Goal: Information Seeking & Learning: Learn about a topic

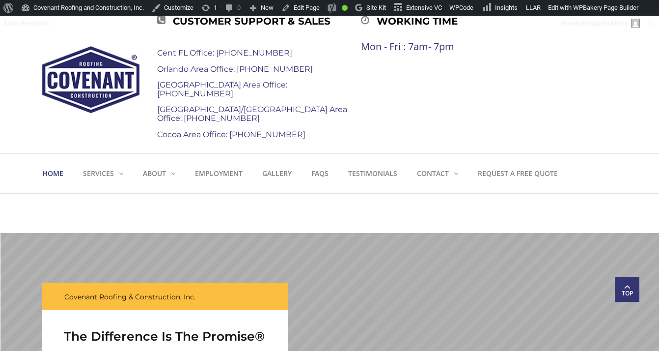
scroll to position [37, 0]
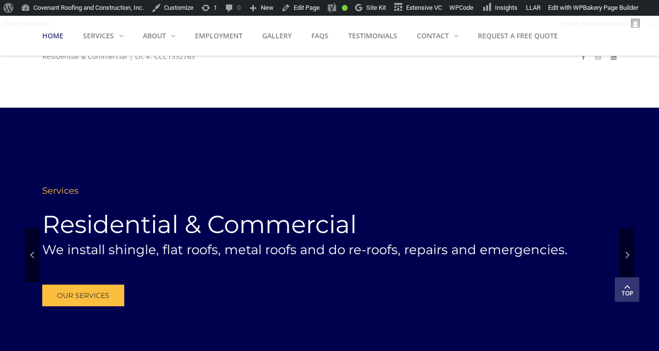
scroll to position [262, 0]
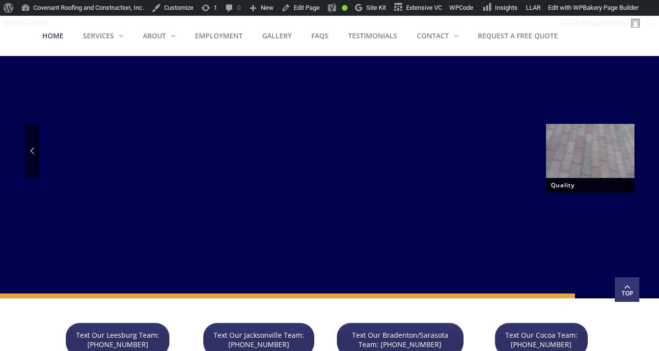
click at [630, 147] on div at bounding box center [590, 151] width 88 height 54
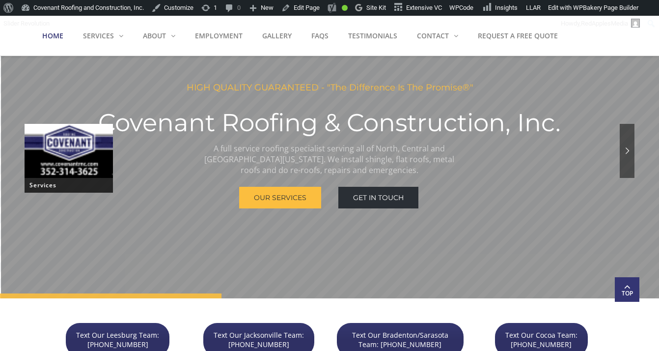
click at [32, 147] on div at bounding box center [69, 151] width 88 height 54
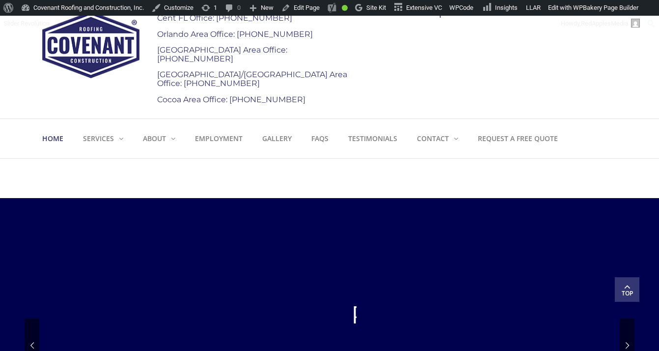
scroll to position [0, 0]
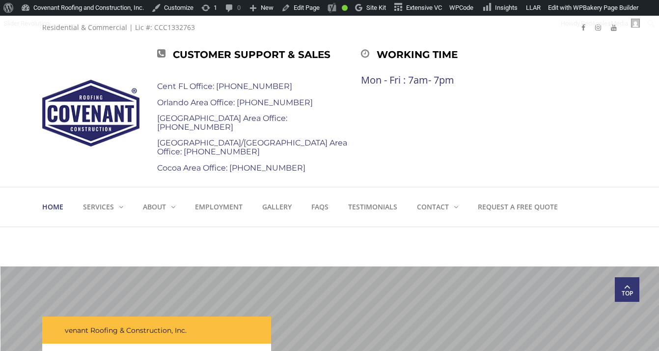
click at [20, 224] on div "Menu Home Services Residential Roofing Commercial Roofing Commercial Roof Maint…" at bounding box center [329, 206] width 659 height 39
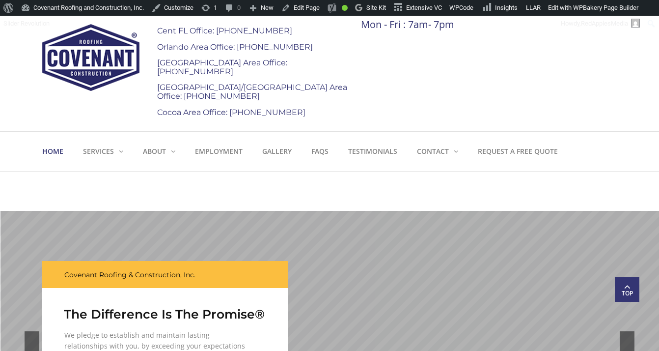
scroll to position [57, 0]
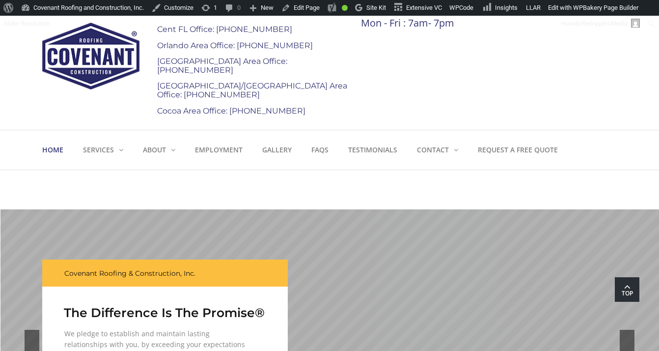
click at [628, 288] on span "Top" at bounding box center [627, 293] width 25 height 10
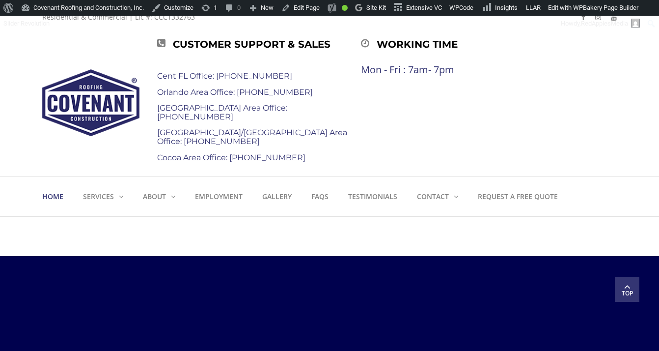
scroll to position [0, 0]
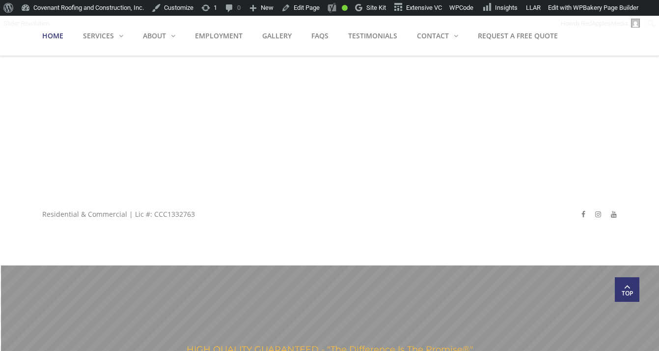
scroll to position [2128, 0]
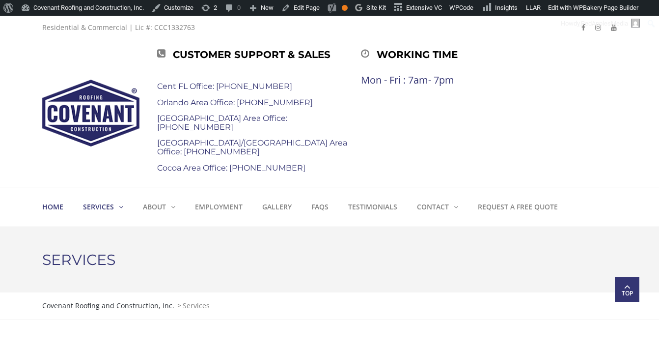
click at [50, 206] on strong "Home" at bounding box center [52, 206] width 21 height 9
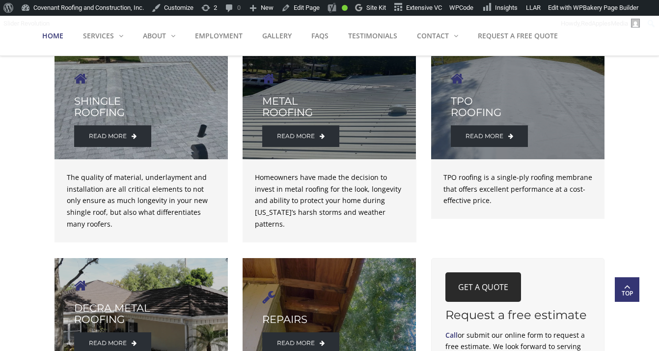
scroll to position [1468, 0]
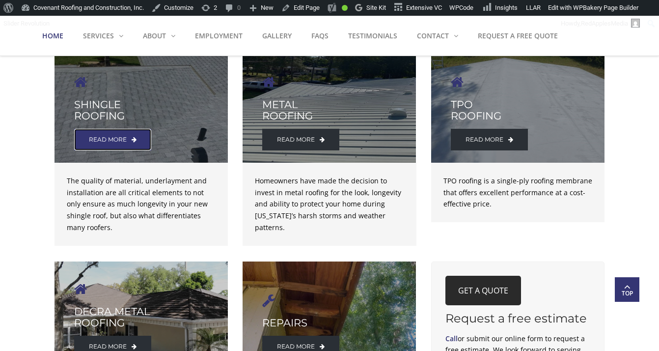
click at [107, 138] on link "read more" at bounding box center [112, 140] width 77 height 22
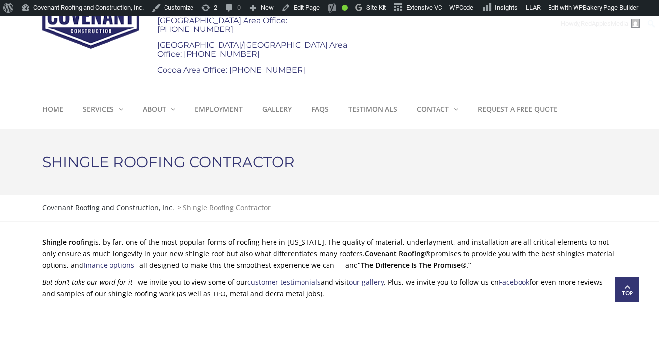
scroll to position [130, 0]
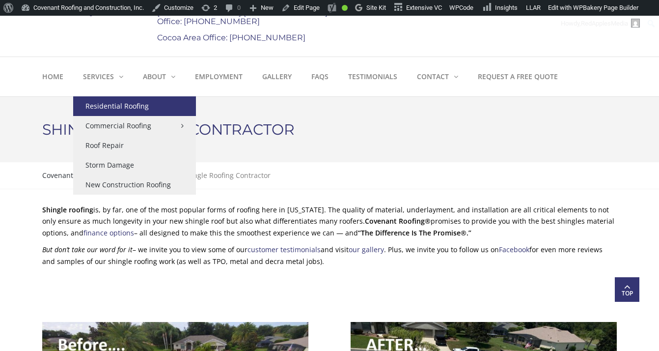
click at [115, 106] on link "Residential Roofing" at bounding box center [134, 106] width 123 height 20
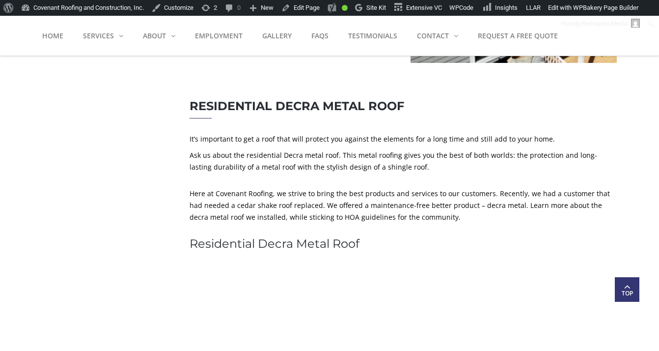
scroll to position [1696, 0]
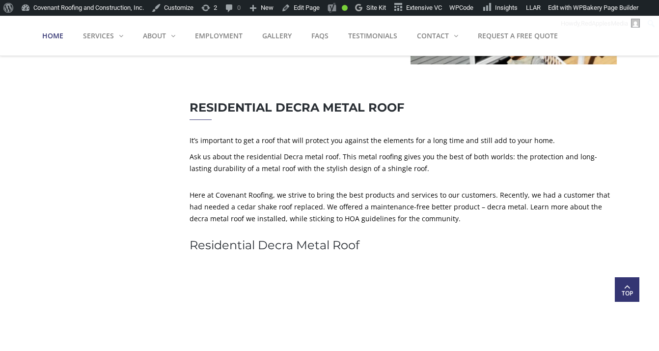
click at [50, 35] on strong "Home" at bounding box center [52, 35] width 21 height 9
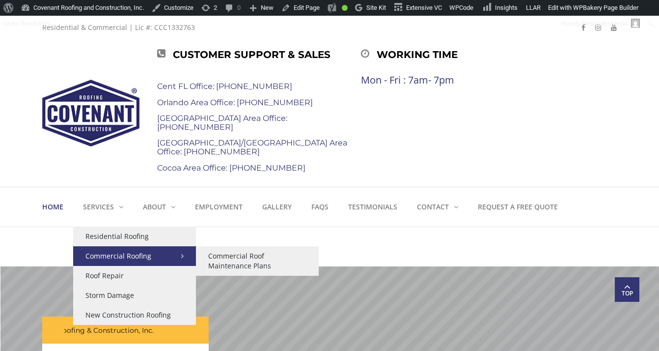
click at [125, 256] on link "Commercial Roofing" at bounding box center [134, 256] width 123 height 20
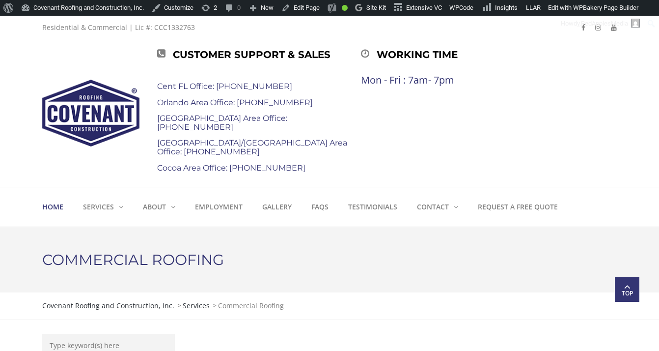
click at [55, 204] on strong "Home" at bounding box center [52, 206] width 21 height 9
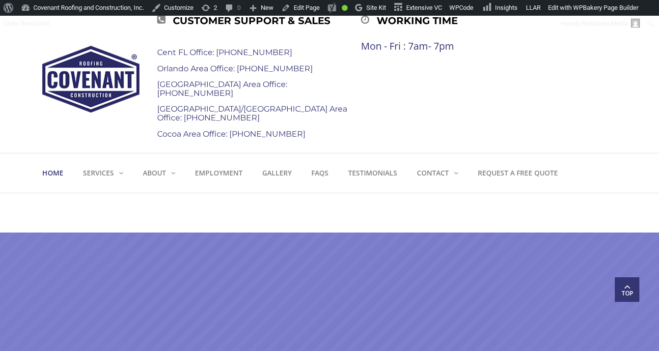
scroll to position [18, 0]
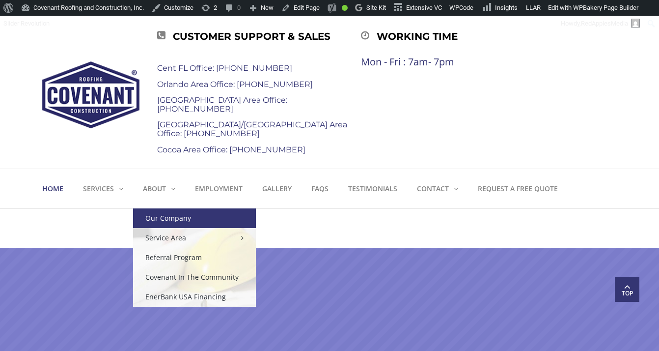
click at [164, 216] on link "Our Company" at bounding box center [194, 218] width 123 height 20
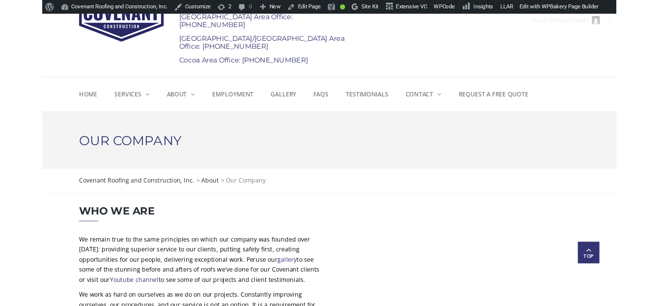
scroll to position [98, 0]
